Goal: Transaction & Acquisition: Book appointment/travel/reservation

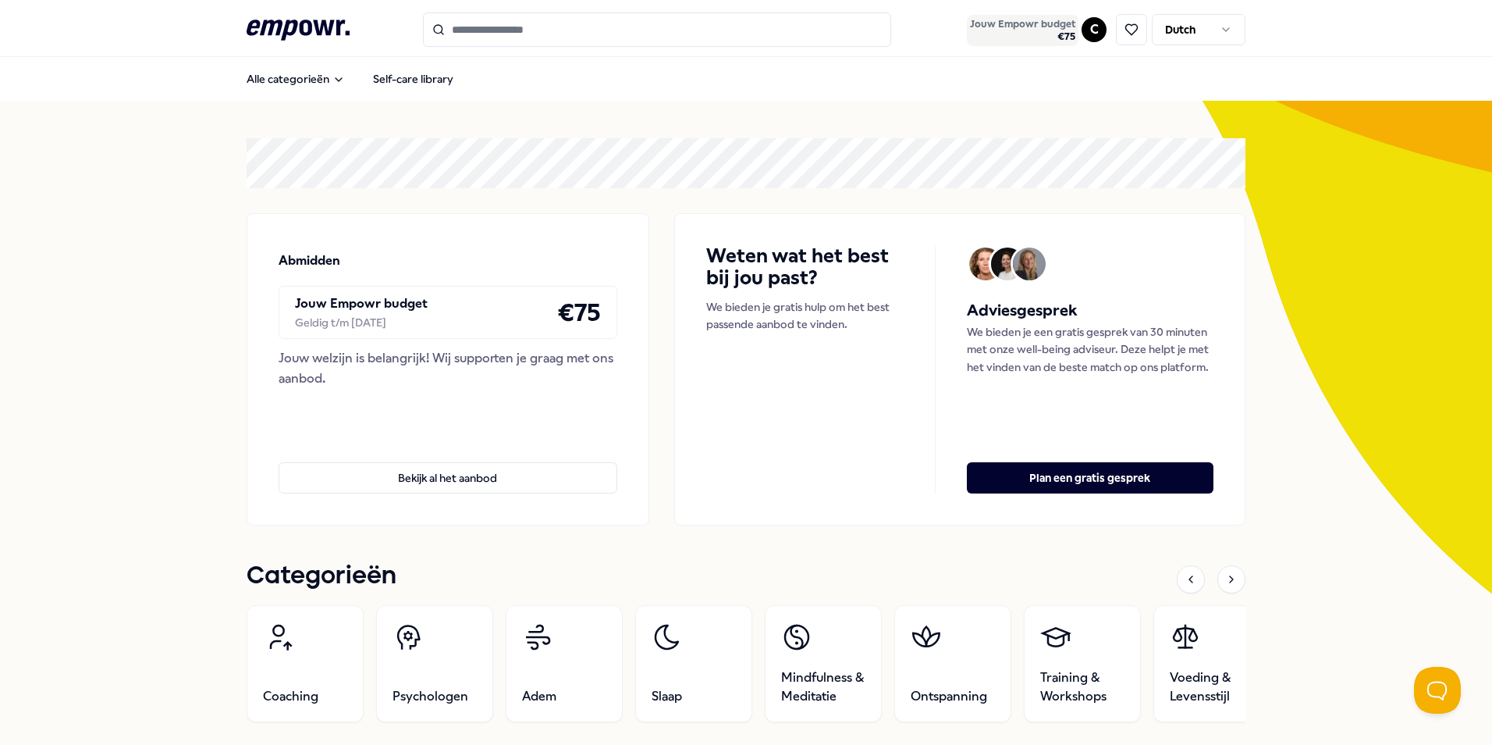
click at [991, 31] on span "€ 75" at bounding box center [1022, 36] width 105 height 12
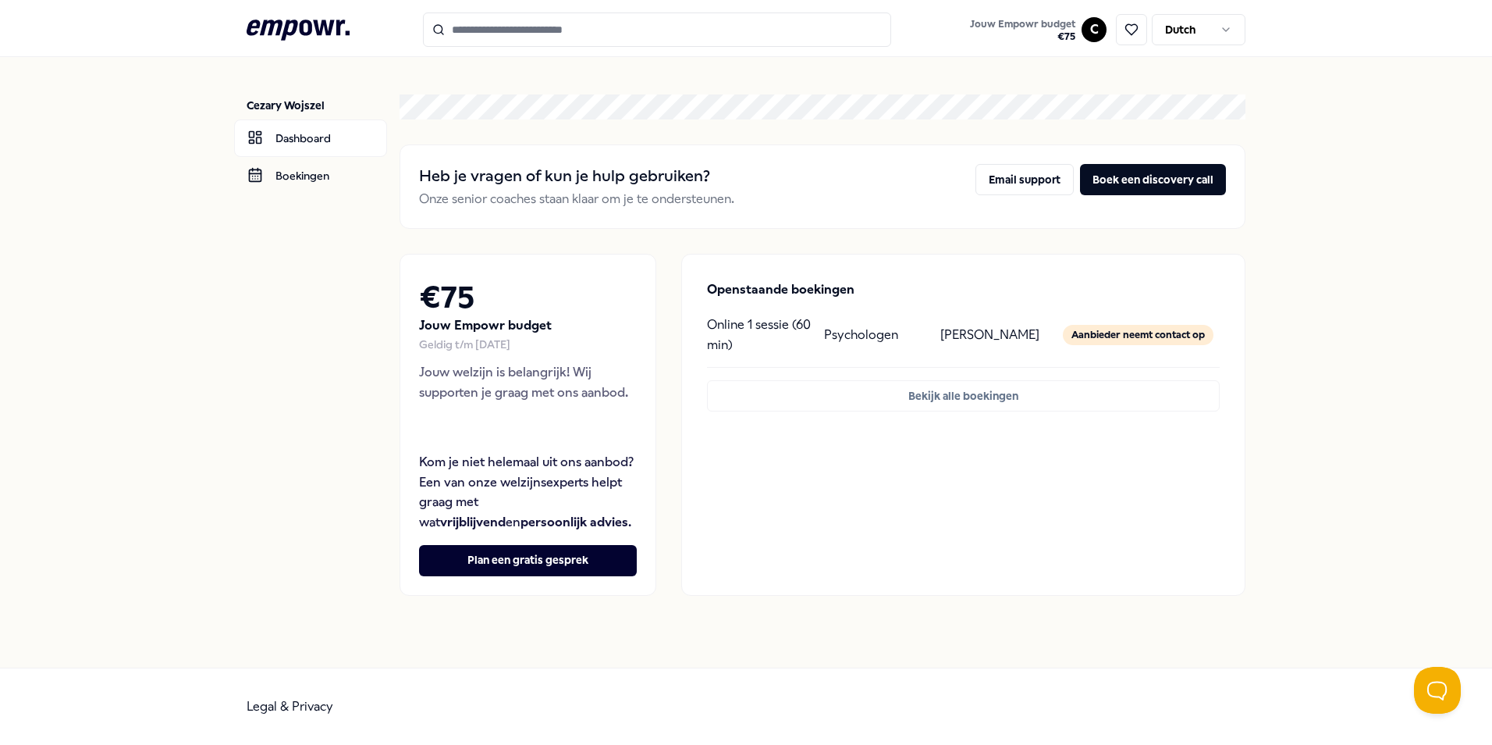
click at [1215, 38] on html ".empowr-logo_svg__cls-1{fill:#03032f} Jouw Empowr budget € 75 C Dutch Cezary Wo…" at bounding box center [746, 372] width 1492 height 745
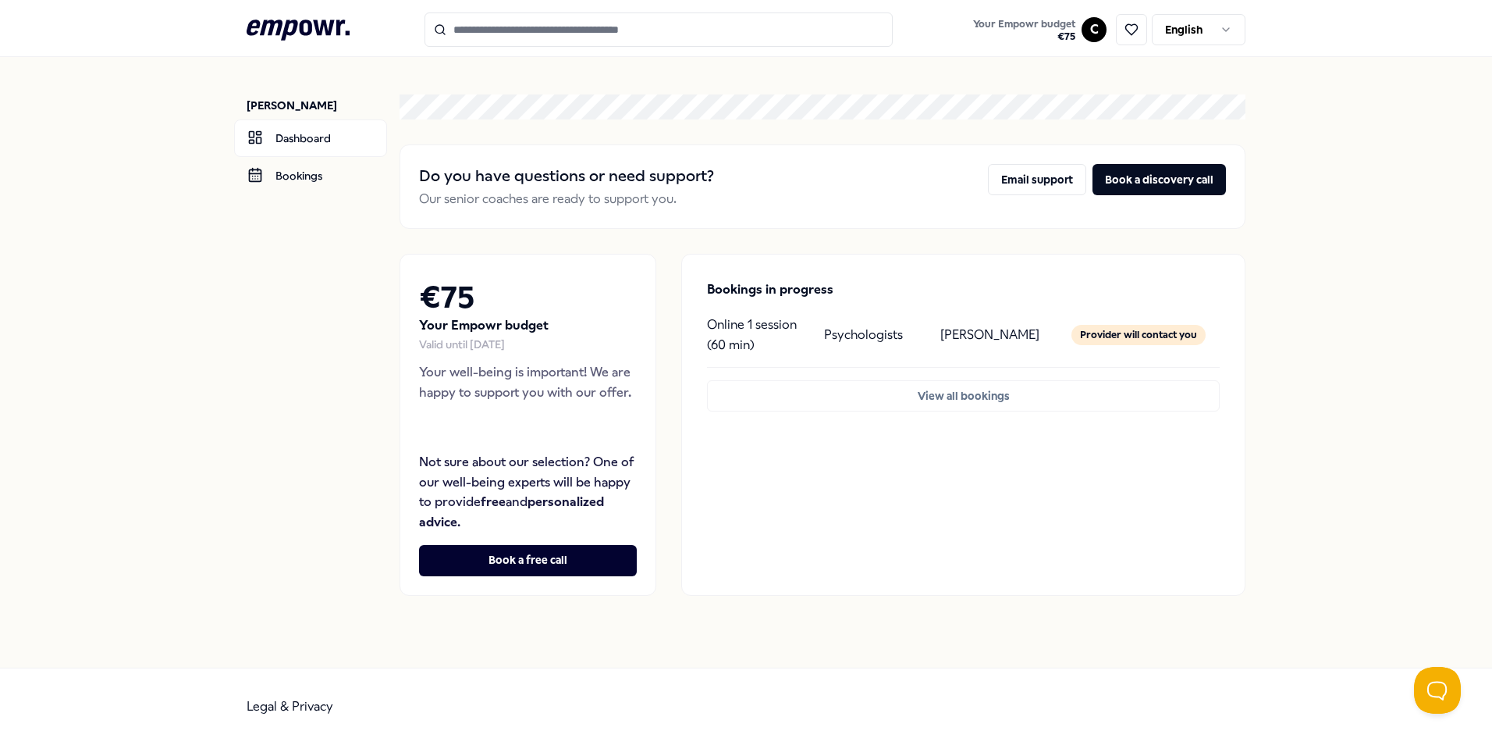
click at [1104, 332] on div "Provider will contact you" at bounding box center [1139, 335] width 134 height 20
drag, startPoint x: 992, startPoint y: 339, endPoint x: 977, endPoint y: 336, distance: 15.0
click at [992, 338] on p "[PERSON_NAME]" at bounding box center [990, 335] width 99 height 20
click at [809, 329] on p "Online 1 session (60 min)" at bounding box center [759, 335] width 104 height 40
click at [754, 325] on p "Online 1 session (60 min)" at bounding box center [759, 335] width 104 height 40
